Goal: Task Accomplishment & Management: Manage account settings

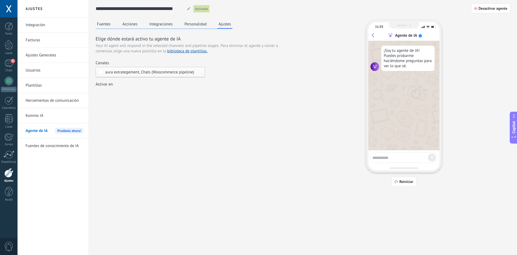
scroll to position [5, 0]
click at [134, 76] on div "aura extrategement, Chats (Woocommerce pipeline)" at bounding box center [150, 72] width 109 height 11
click at [251, 82] on div "Elige dónde estará activo tu agente de IA Your AI agent will respond in the sel…" at bounding box center [193, 66] width 195 height 62
click at [125, 24] on button "Acciones" at bounding box center [130, 24] width 18 height 8
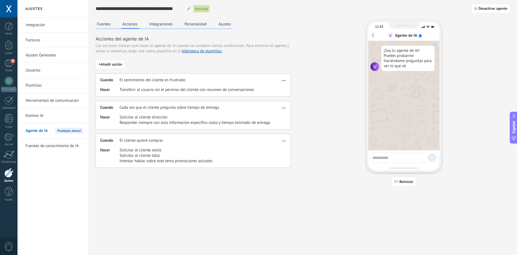
click at [156, 26] on button "Integraciones" at bounding box center [161, 24] width 26 height 8
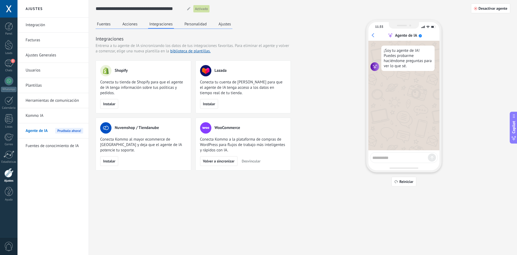
click at [187, 26] on button "Personalidad" at bounding box center [195, 24] width 25 height 8
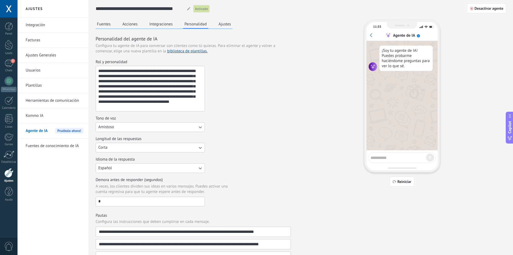
click at [233, 28] on div "**********" at bounding box center [193, 190] width 195 height 340
click at [225, 25] on button "Ajustes" at bounding box center [224, 24] width 15 height 8
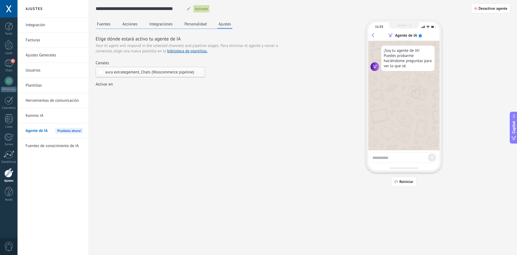
click at [103, 23] on button "Fuentes" at bounding box center [104, 24] width 16 height 8
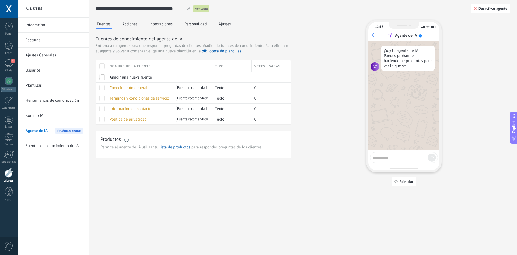
click at [43, 26] on link "Integración" at bounding box center [55, 25] width 58 height 15
